Goal: Information Seeking & Learning: Learn about a topic

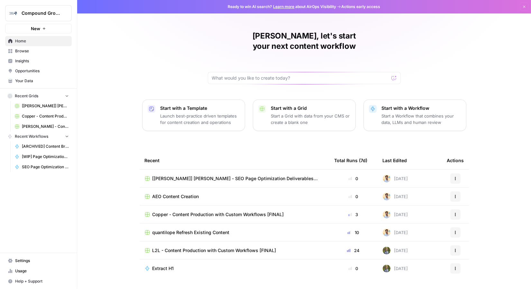
click at [27, 58] on span "Insights" at bounding box center [42, 61] width 54 height 6
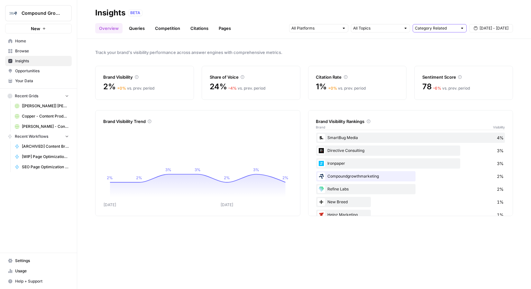
click at [441, 29] on input "text" at bounding box center [436, 28] width 42 height 6
type input "Category Related"
click at [390, 25] on input "text" at bounding box center [377, 28] width 48 height 6
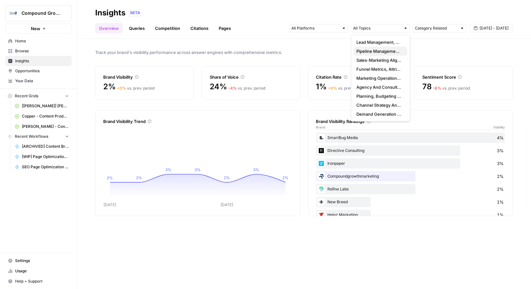
click at [379, 51] on span "Pipeline Management And Predictable Growth" at bounding box center [379, 51] width 46 height 6
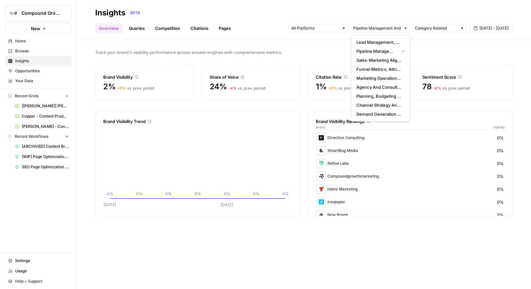
click at [403, 29] on div at bounding box center [405, 28] width 4 height 4
click at [364, 62] on span "Sales-Marketing Alignment And RevOps" at bounding box center [379, 60] width 46 height 6
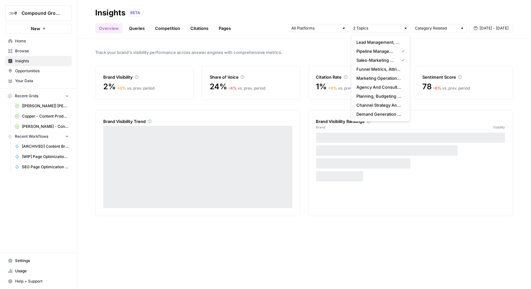
click at [313, 51] on span "Track your brand's visibility performance across answer engines with comprehens…" at bounding box center [304, 52] width 418 height 6
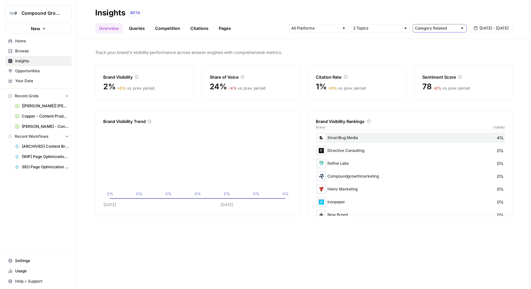
click at [429, 30] on input "text" at bounding box center [436, 28] width 42 height 6
type input "Category Related"
click at [381, 29] on input "text" at bounding box center [377, 28] width 48 height 6
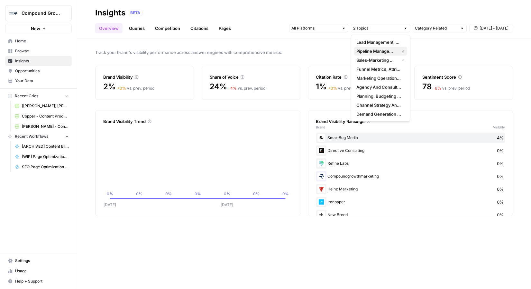
click at [376, 52] on span "Pipeline Management And Predictable Growth" at bounding box center [376, 51] width 40 height 6
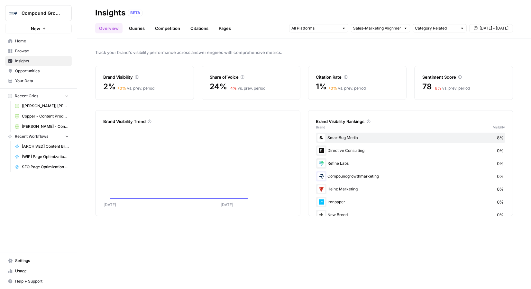
click at [136, 28] on link "Queries" at bounding box center [136, 28] width 23 height 10
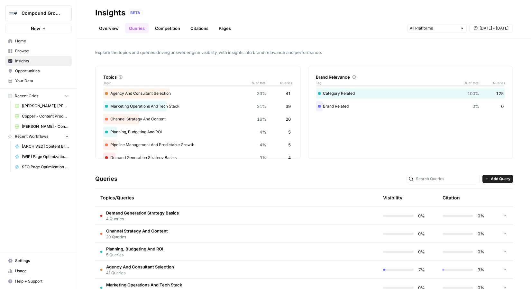
click at [110, 26] on link "Overview" at bounding box center [108, 28] width 27 height 10
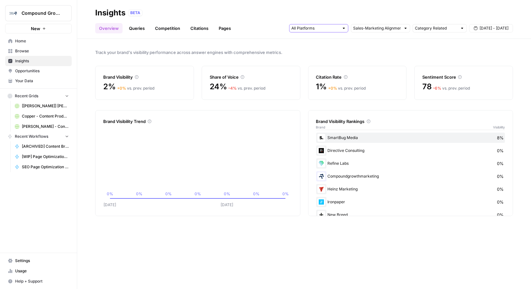
click at [325, 30] on input "text" at bounding box center [315, 28] width 48 height 6
click at [363, 31] on input "text" at bounding box center [377, 28] width 48 height 6
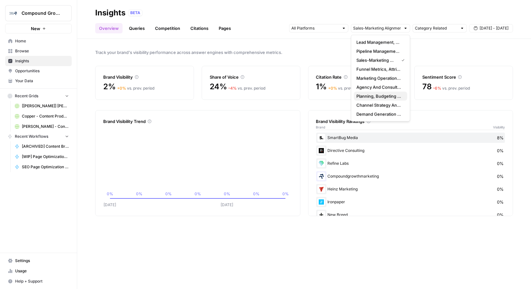
click at [377, 94] on span "Planning, Budgeting And ROI" at bounding box center [379, 96] width 46 height 6
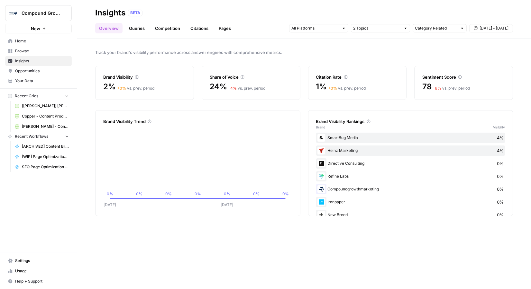
click at [220, 85] on span "24%" at bounding box center [218, 87] width 17 height 10
click at [370, 28] on input "text" at bounding box center [377, 28] width 48 height 6
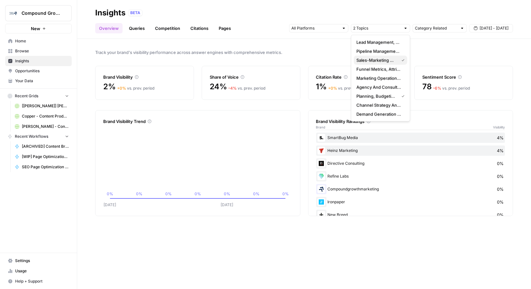
click at [388, 60] on span "Sales-Marketing Alignment And RevOps" at bounding box center [376, 60] width 40 height 6
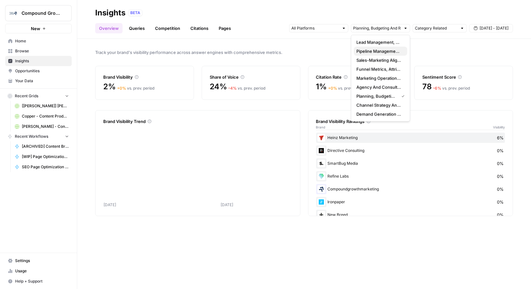
click at [380, 49] on span "Pipeline Management And Predictable Growth" at bounding box center [379, 51] width 46 height 6
click at [326, 53] on span "Track your brand's visibility performance across answer engines with comprehens…" at bounding box center [304, 52] width 418 height 6
